Goal: Task Accomplishment & Management: Manage account settings

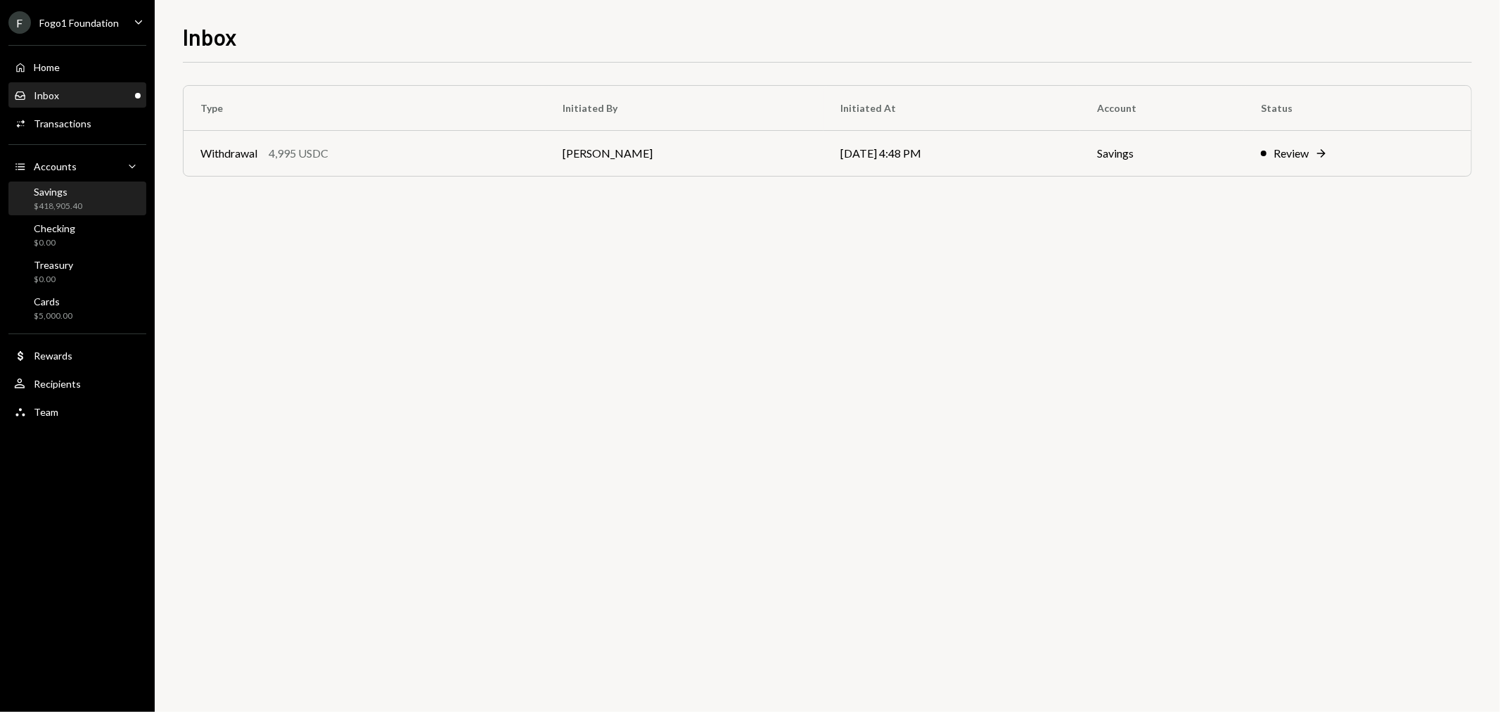
click at [96, 201] on div "Savings $418,905.40" at bounding box center [77, 199] width 127 height 27
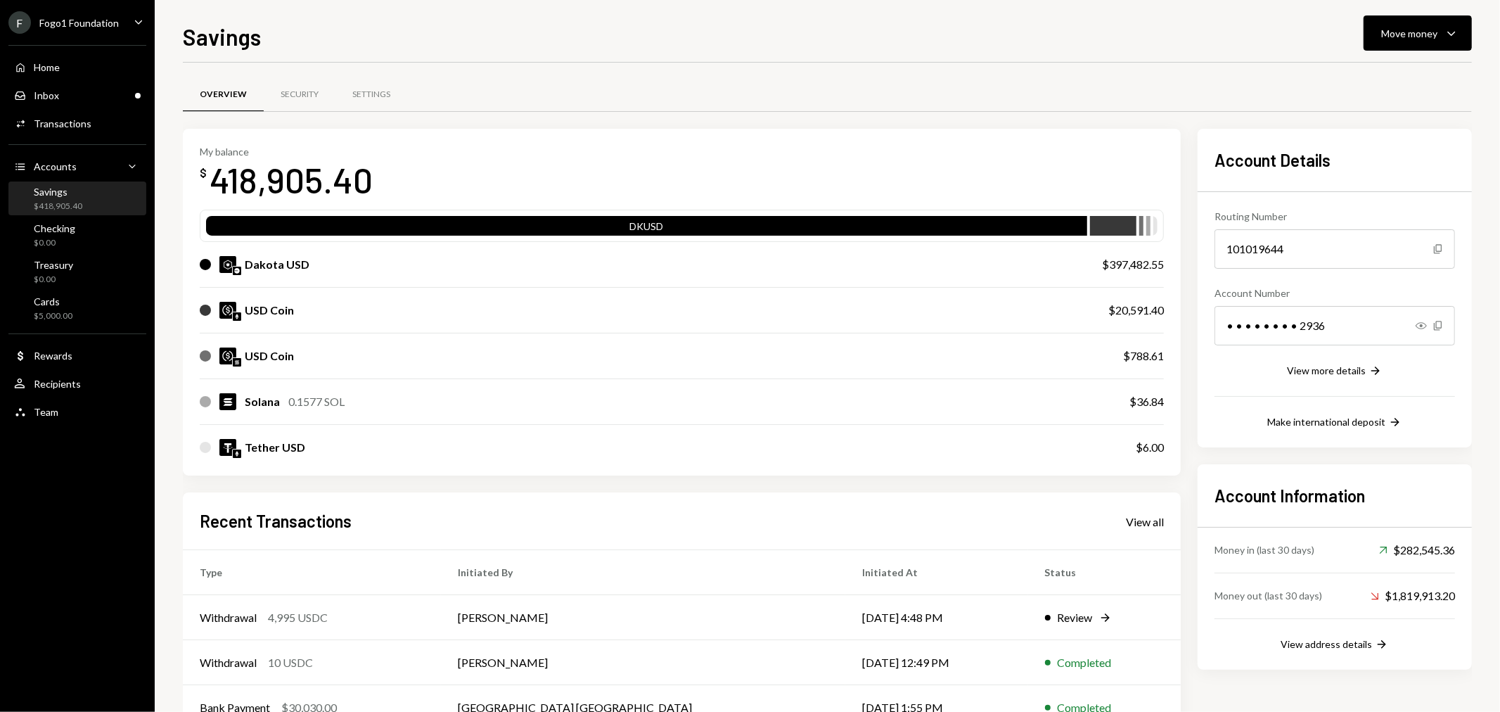
click at [1383, 59] on div "Savings Move money Caret Down Overview Security Settings My balance $ 418,905.4…" at bounding box center [827, 366] width 1289 height 692
click at [1398, 39] on div "Move money" at bounding box center [1409, 33] width 56 height 15
click at [1386, 137] on div "Deposit" at bounding box center [1407, 138] width 103 height 15
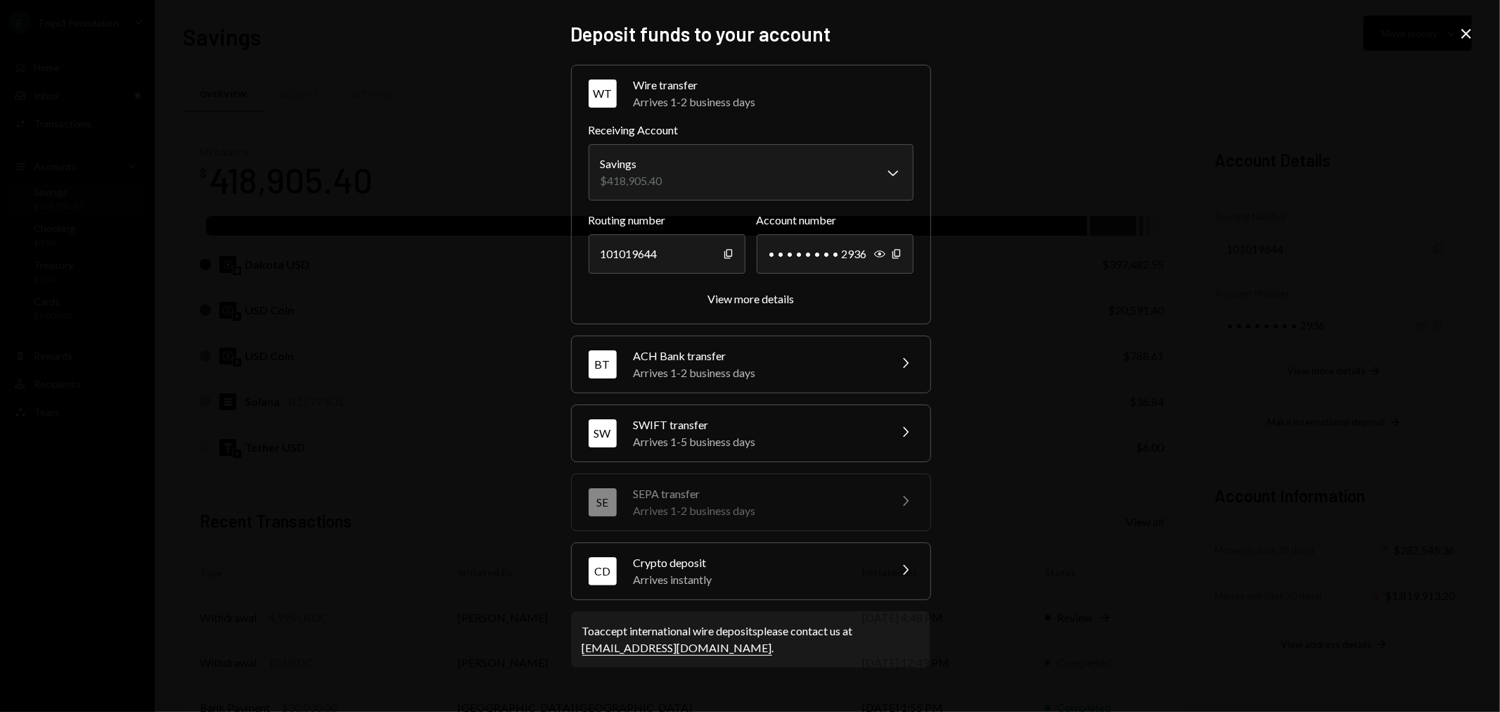
click at [711, 574] on div "Arrives instantly" at bounding box center [757, 579] width 246 height 17
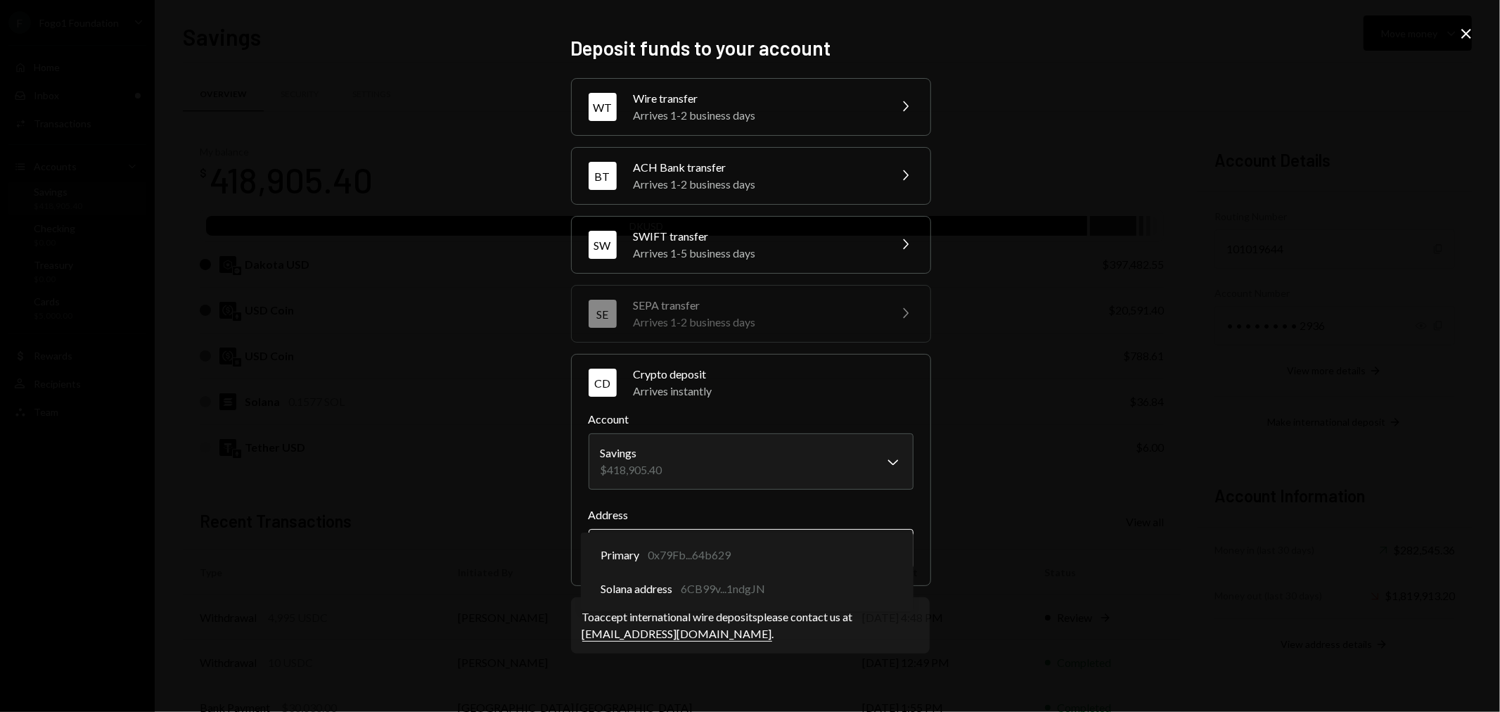
click at [743, 566] on body "F Fogo1 Foundation Caret Down Home Home Inbox Inbox Activities Transactions Acc…" at bounding box center [750, 356] width 1500 height 712
select select "**********"
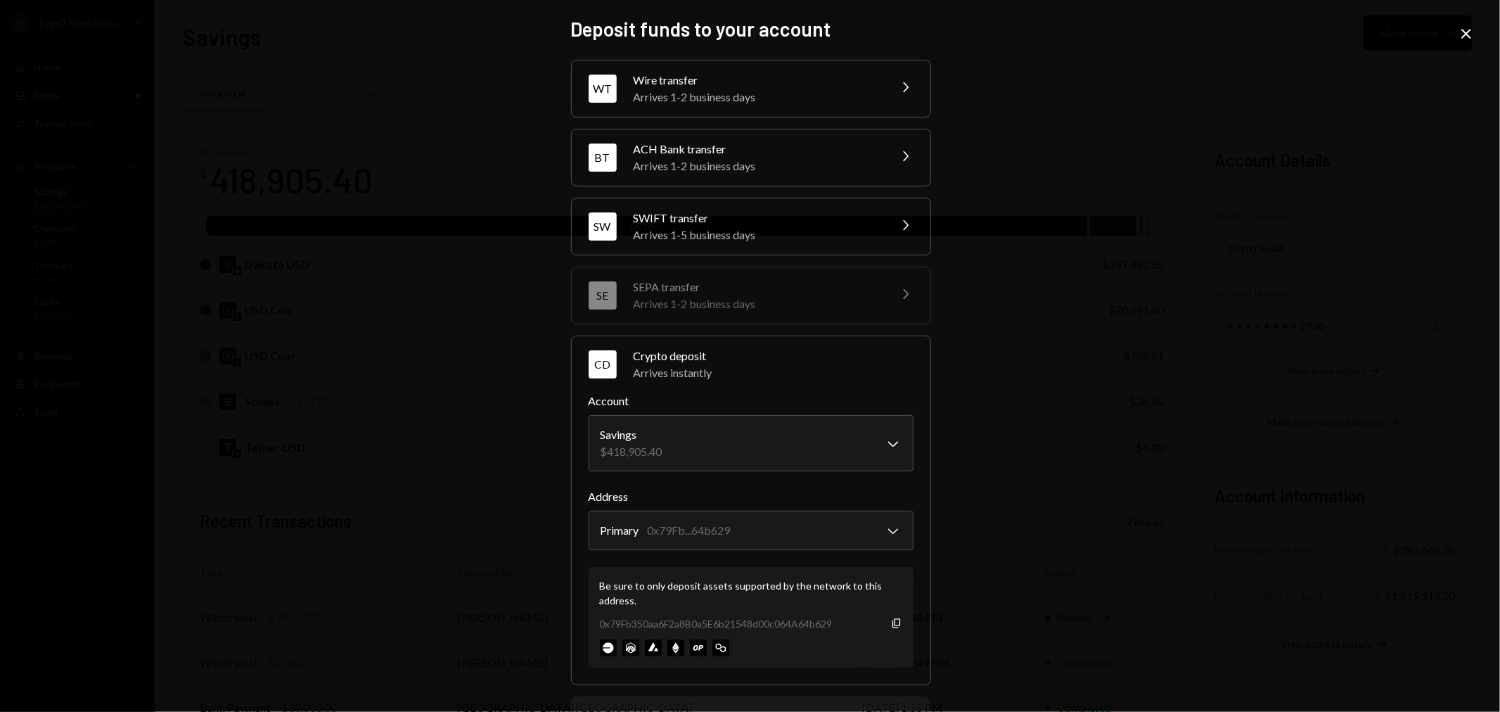
scroll to position [63, 0]
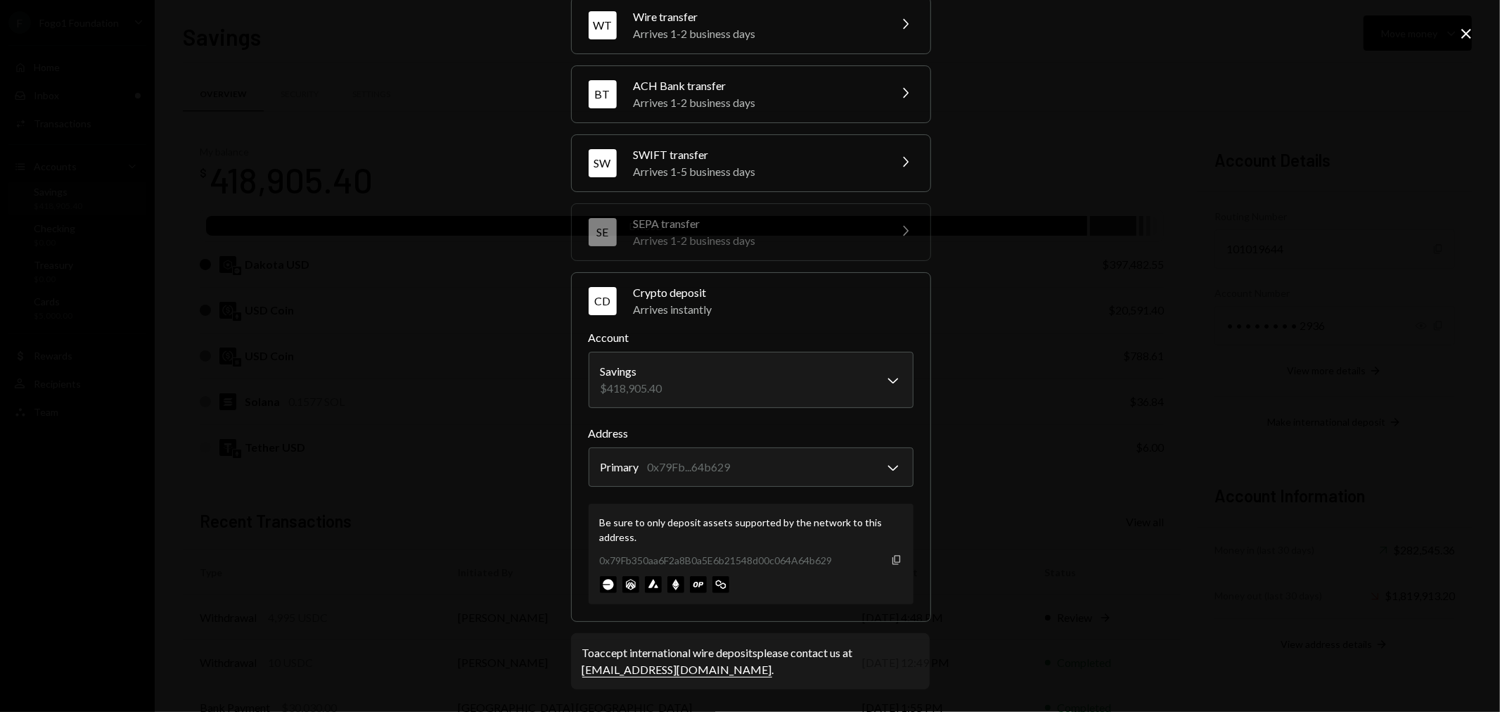
click at [894, 560] on icon "Copy" at bounding box center [896, 559] width 11 height 11
click at [1465, 30] on icon "Close" at bounding box center [1466, 33] width 17 height 17
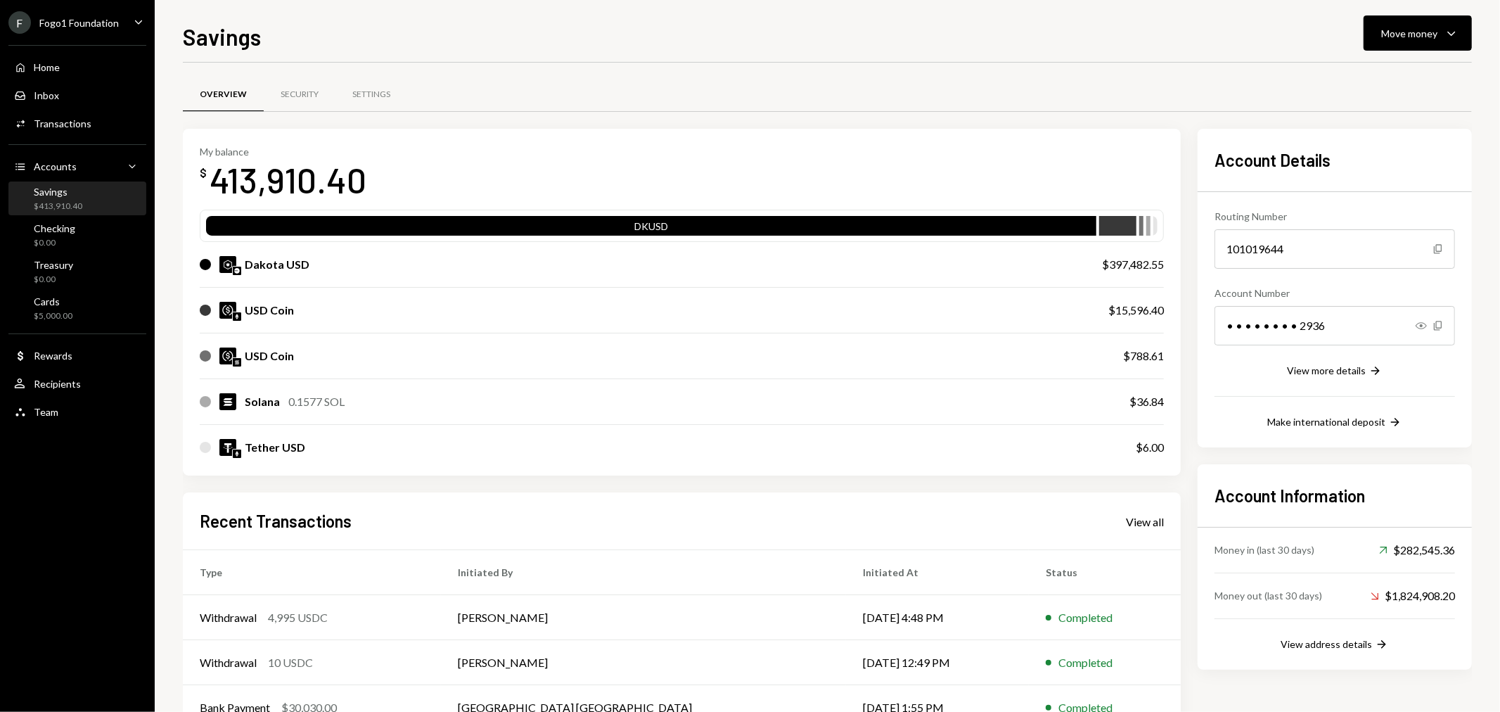
click at [83, 15] on div "F Fogo1 Foundation" at bounding box center [63, 22] width 110 height 23
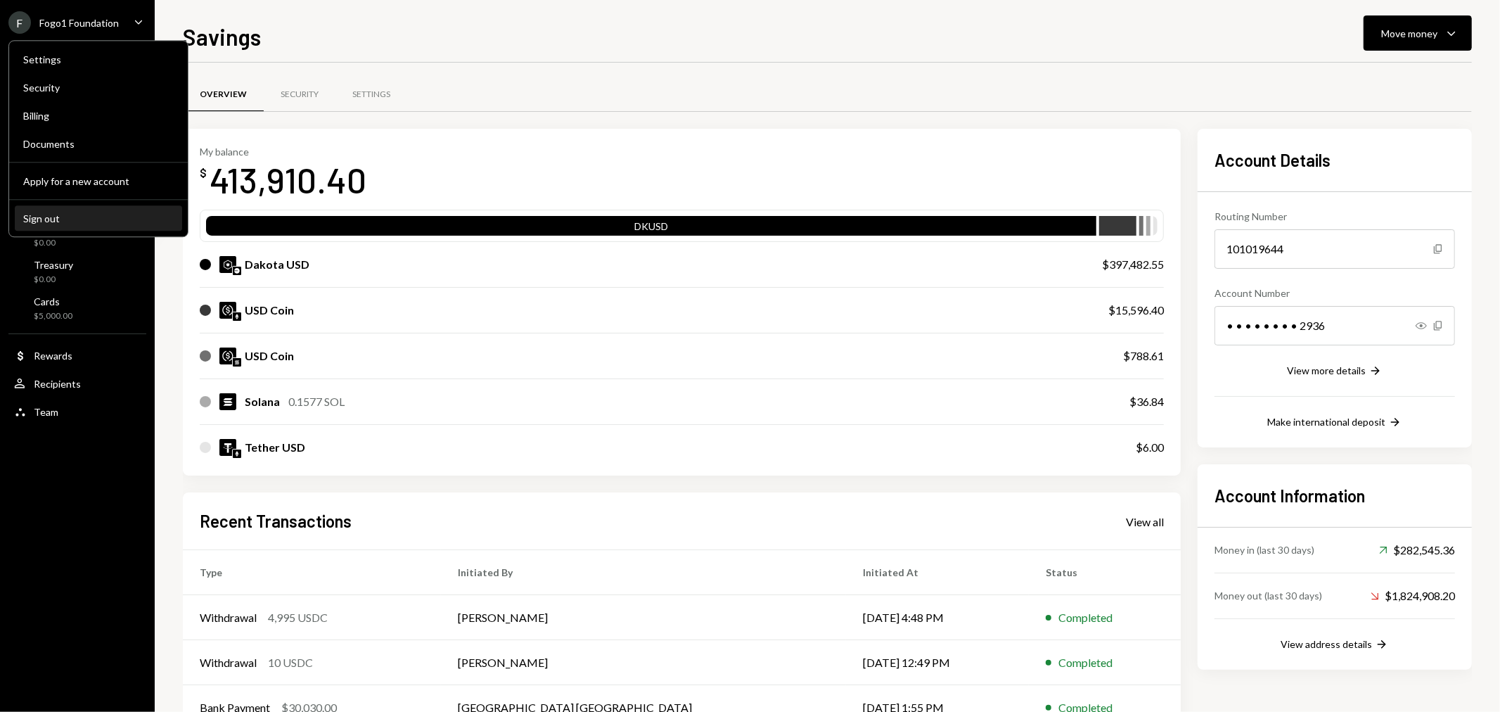
click at [86, 219] on div "Sign out" at bounding box center [98, 218] width 150 height 12
